Goal: Task Accomplishment & Management: Complete application form

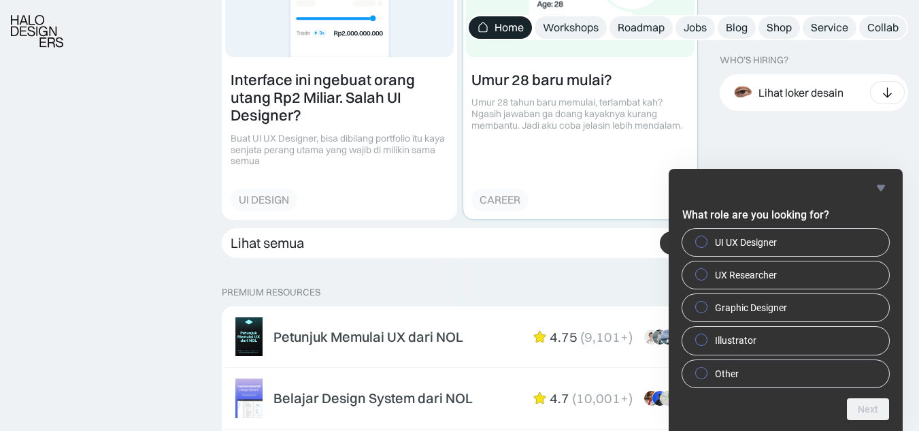
scroll to position [1940, 0]
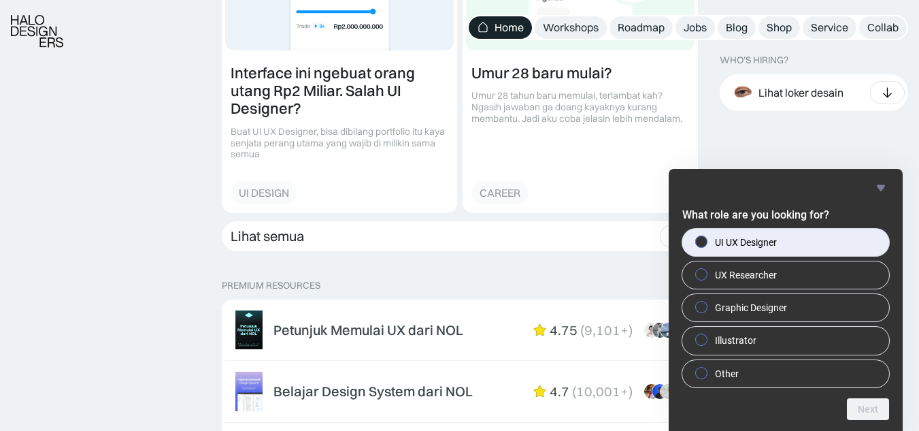
click at [804, 246] on label "UI UX Designer" at bounding box center [785, 242] width 207 height 27
click at [706, 246] on input "UI UX Designer" at bounding box center [701, 241] width 9 height 9
radio input "true"
click at [871, 414] on button "Next" at bounding box center [868, 409] width 42 height 22
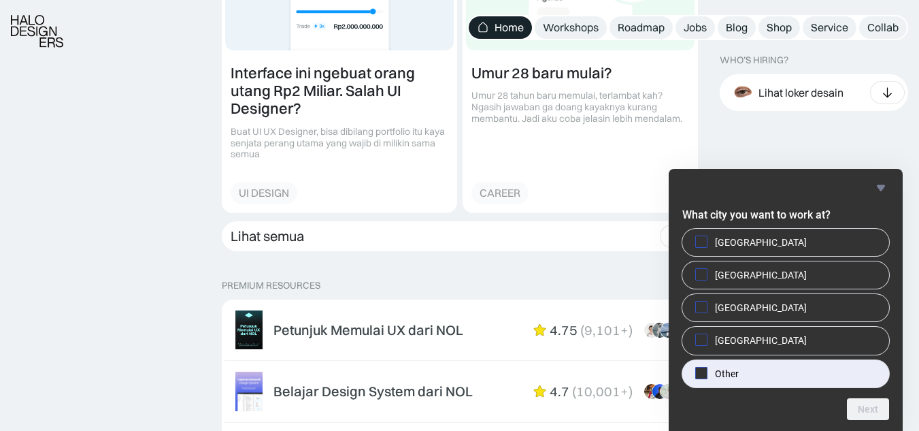
click at [748, 377] on label "Other" at bounding box center [785, 373] width 207 height 27
click at [706, 377] on input "Other" at bounding box center [701, 372] width 9 height 9
checkbox input "true"
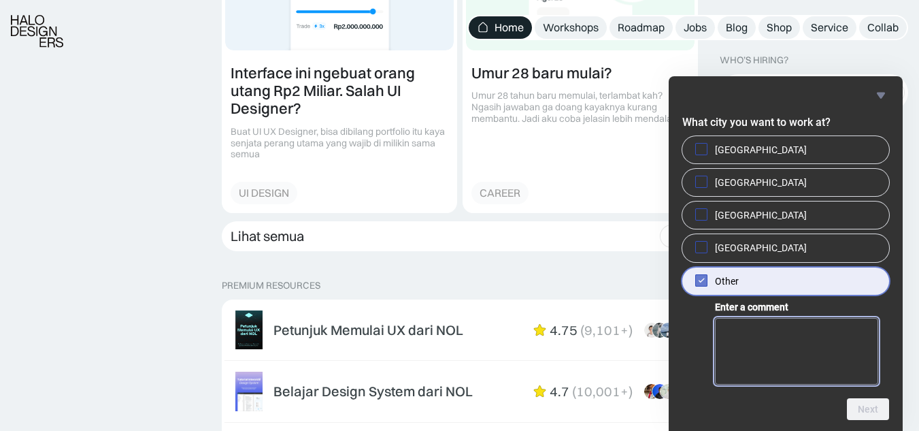
click at [802, 341] on textarea "Enter a comment" at bounding box center [796, 351] width 163 height 67
type textarea "[GEOGRAPHIC_DATA]"
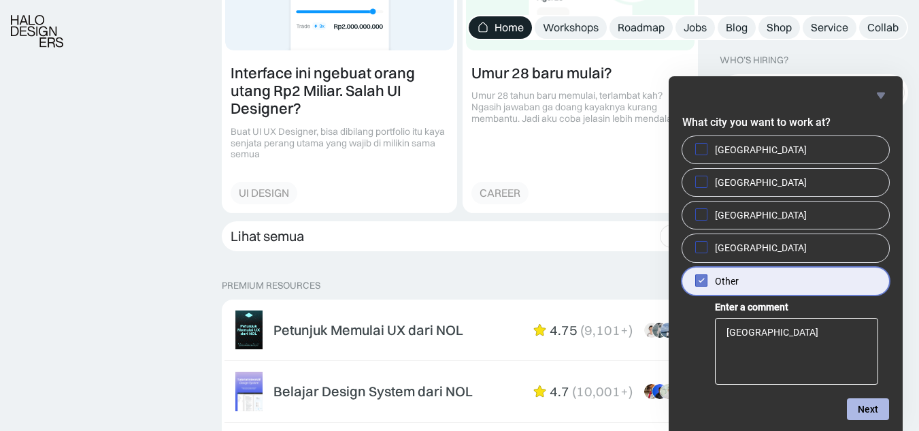
click at [861, 412] on button "Next" at bounding box center [868, 409] width 42 height 22
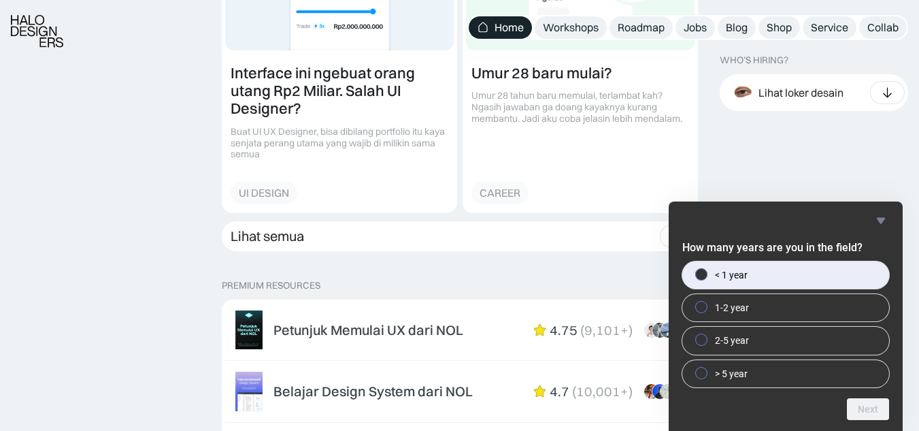
click at [776, 280] on label "< 1 year" at bounding box center [785, 274] width 207 height 27
click at [706, 278] on input "< 1 year" at bounding box center [701, 273] width 9 height 9
radio input "true"
click at [865, 405] on button "Next" at bounding box center [868, 409] width 42 height 22
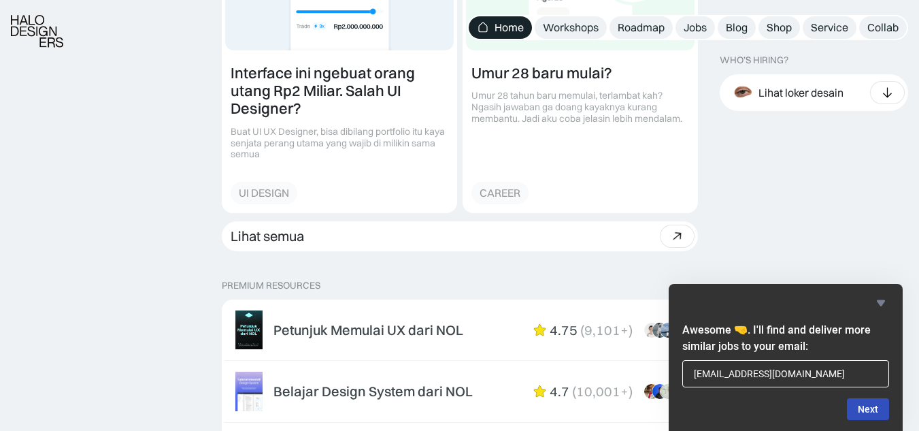
type input "[EMAIL_ADDRESS][DOMAIN_NAME]"
click at [871, 407] on button "Next" at bounding box center [868, 409] width 42 height 22
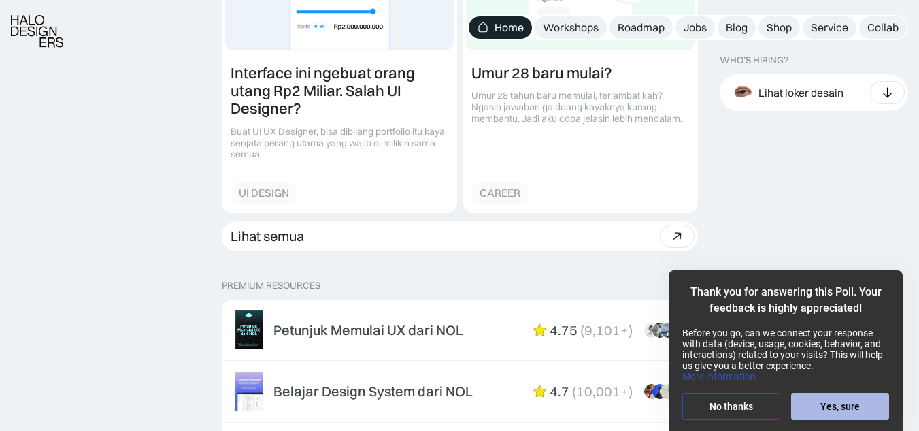
click at [829, 399] on button "Yes, sure" at bounding box center [840, 406] width 98 height 27
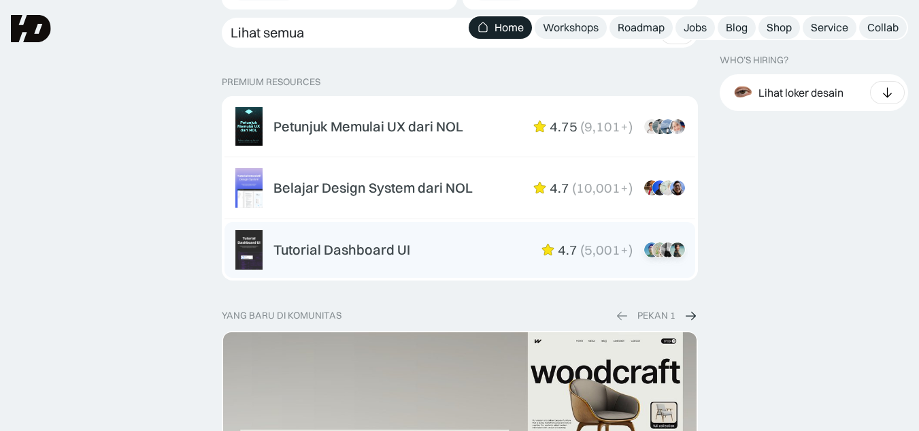
scroll to position [2100, 0]
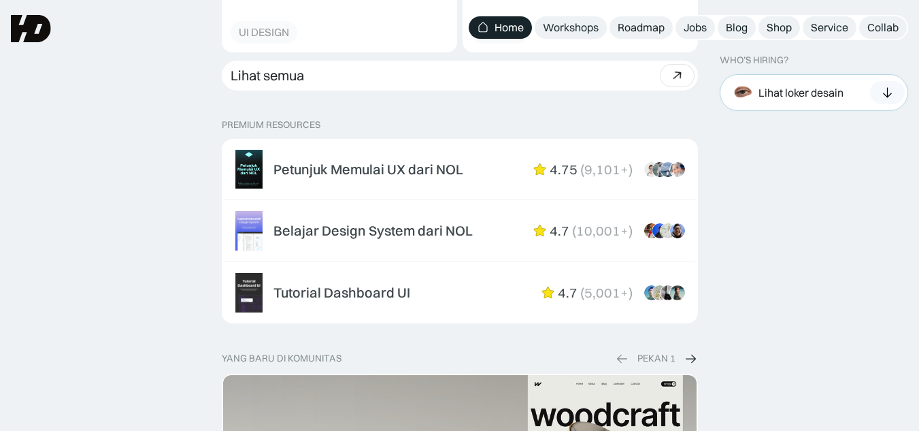
click at [893, 95] on icon at bounding box center [887, 93] width 14 height 14
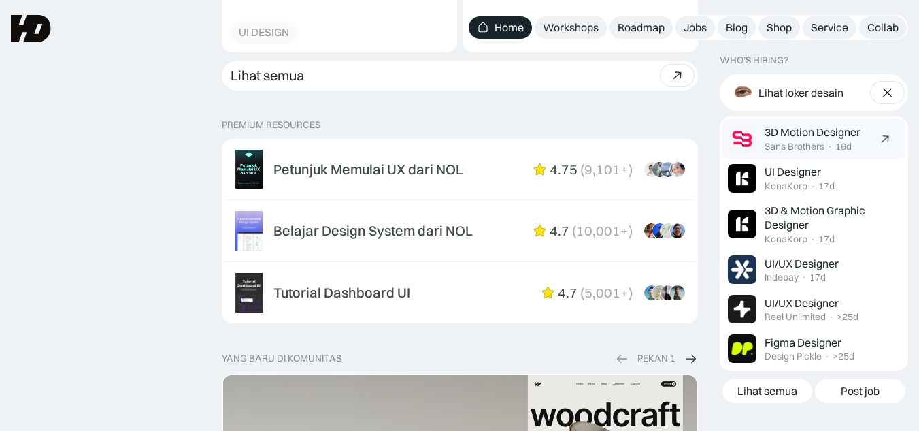
click at [835, 135] on div "3D Motion Designer" at bounding box center [813, 132] width 96 height 14
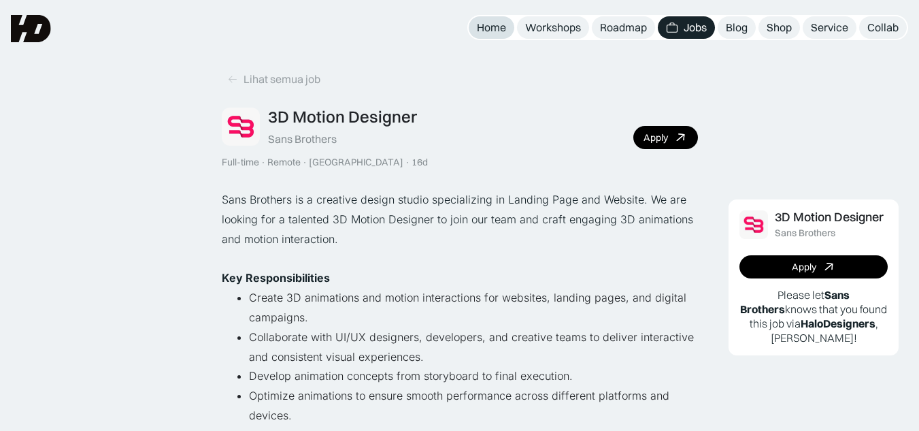
click at [484, 35] on link "Home" at bounding box center [492, 27] width 46 height 22
